Goal: Information Seeking & Learning: Learn about a topic

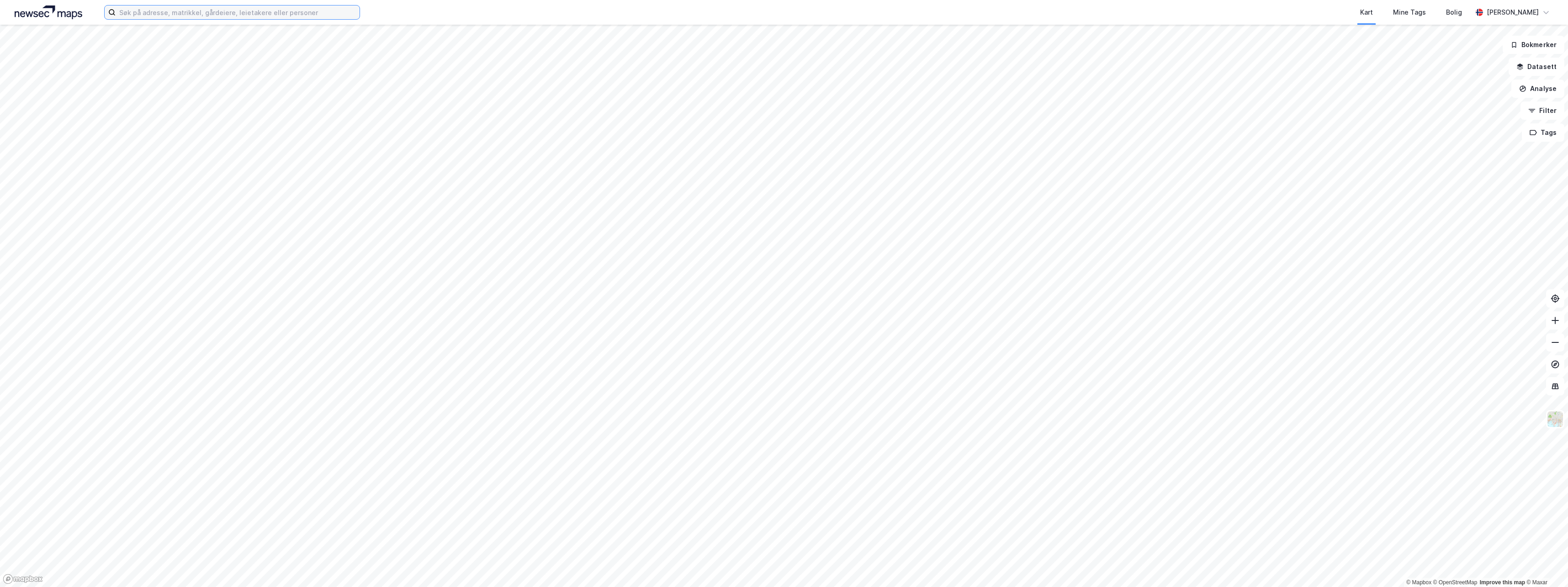
click at [293, 15] on input at bounding box center [237, 12] width 244 height 14
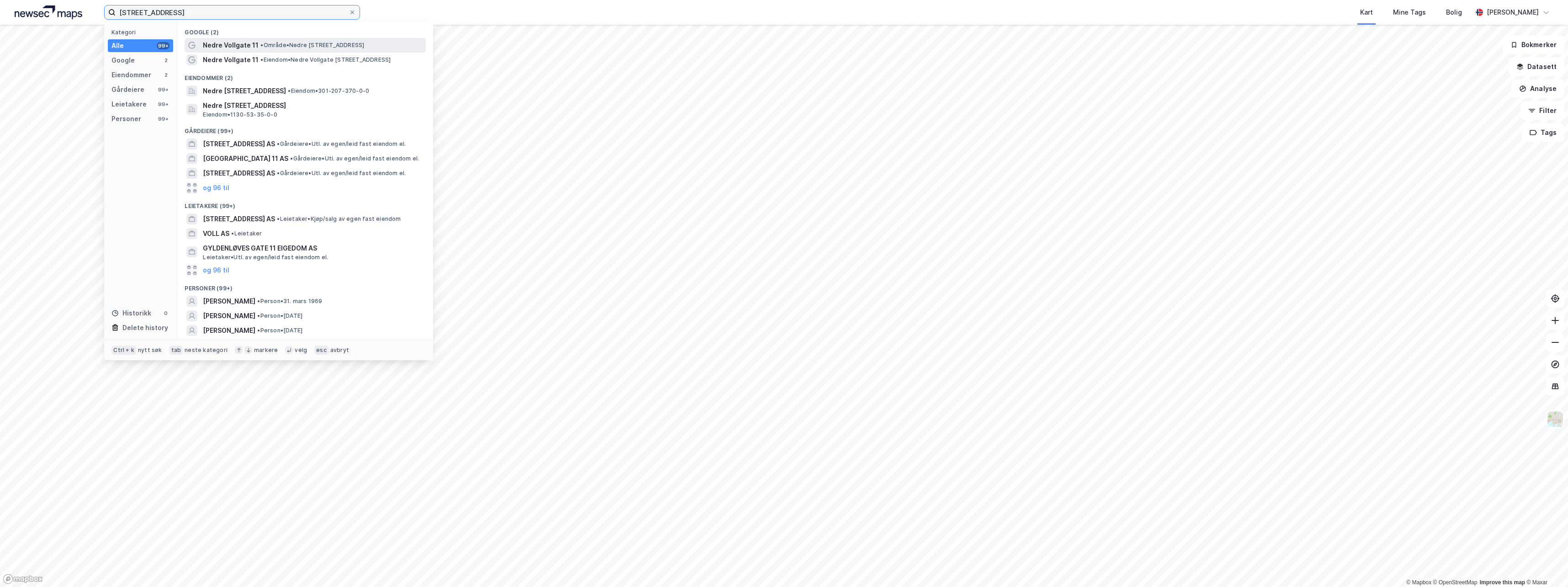
type input "[STREET_ADDRESS]"
click at [276, 46] on span "• Område • [STREET_ADDRESS]" at bounding box center [312, 45] width 103 height 7
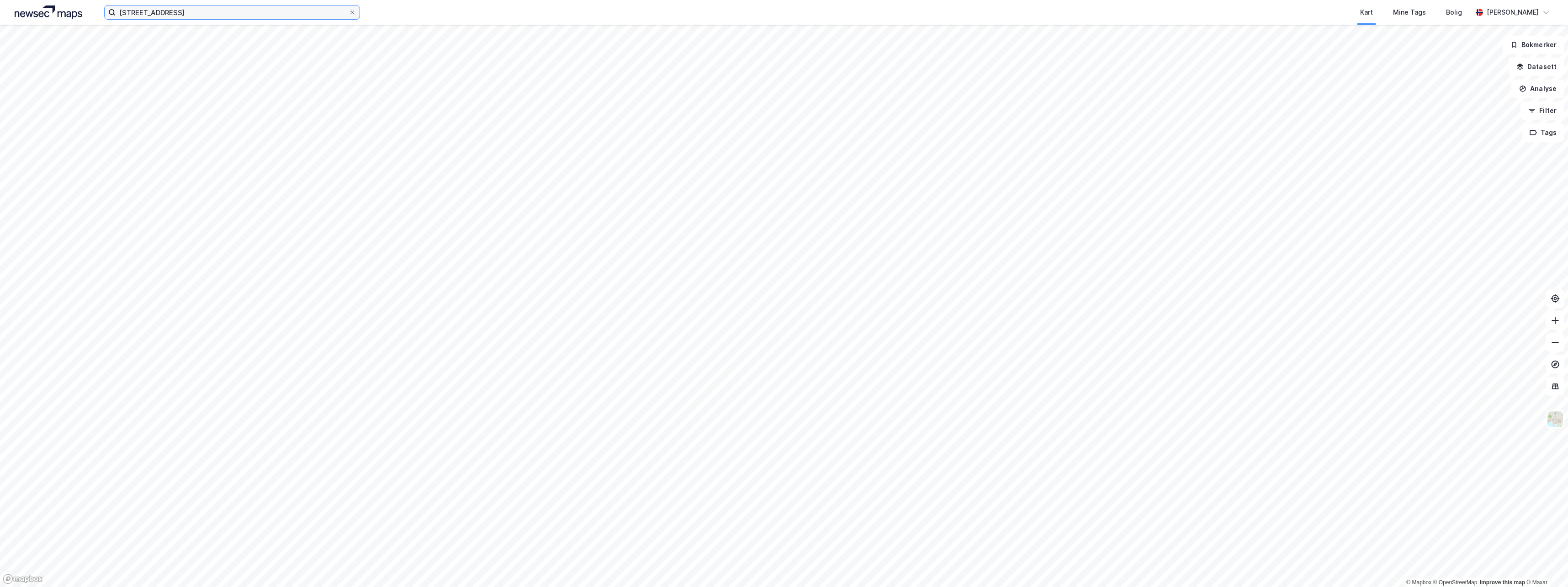
click at [197, 10] on input "[STREET_ADDRESS]" at bounding box center [232, 12] width 233 height 14
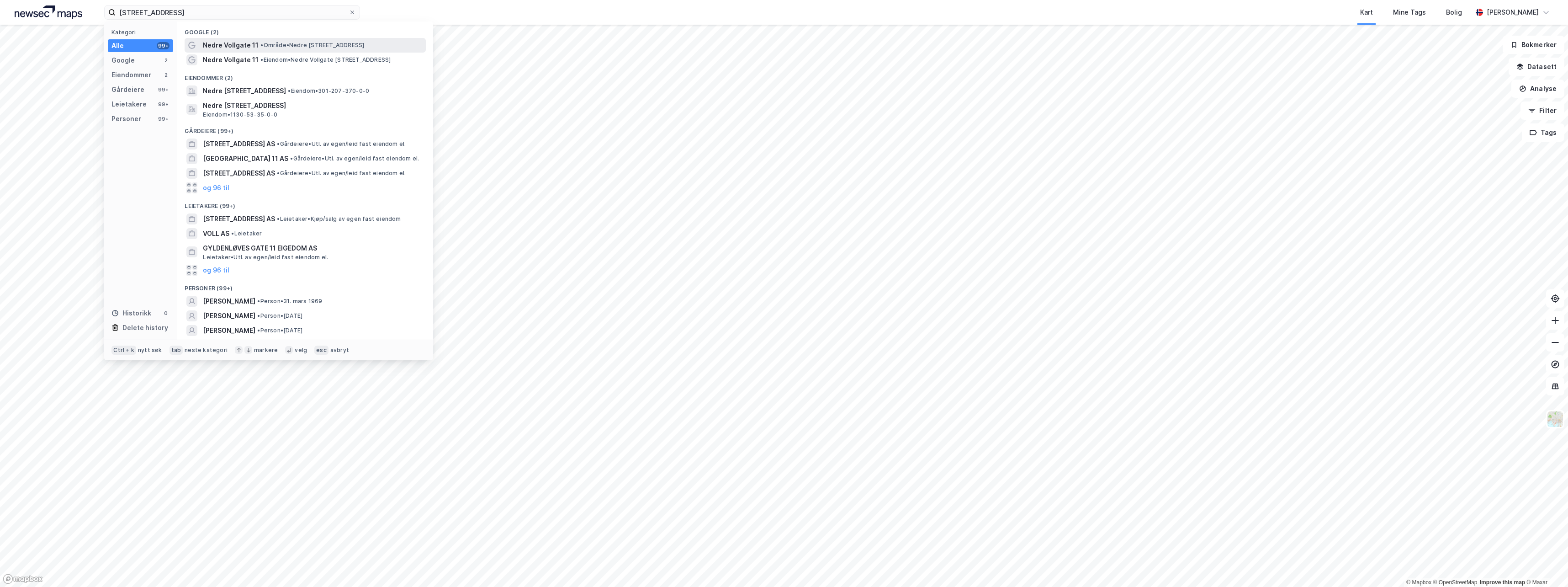
click at [211, 44] on span "Nedre Vollgate 11" at bounding box center [231, 45] width 56 height 11
